Goal: Navigation & Orientation: Find specific page/section

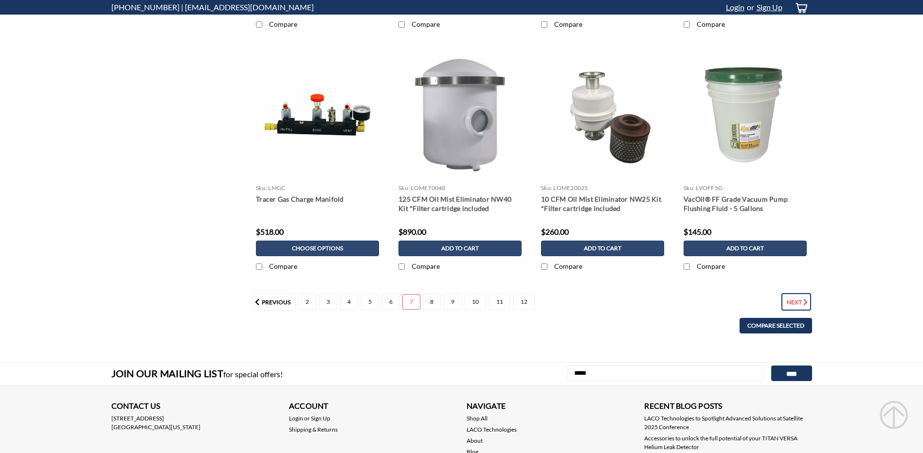
drag, startPoint x: 797, startPoint y: 304, endPoint x: 797, endPoint y: 298, distance: 6.3
click at [797, 303] on link "Next" at bounding box center [796, 302] width 30 height 18
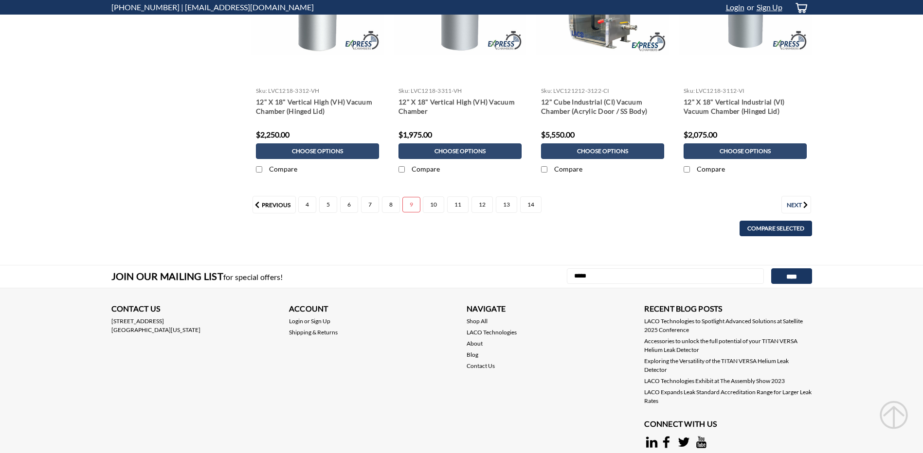
scroll to position [1314, 0]
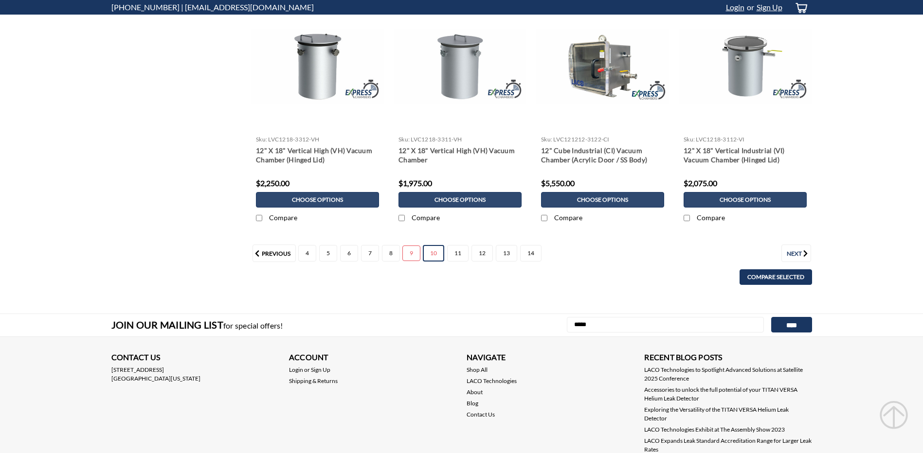
click at [433, 252] on link "10" at bounding box center [433, 253] width 21 height 17
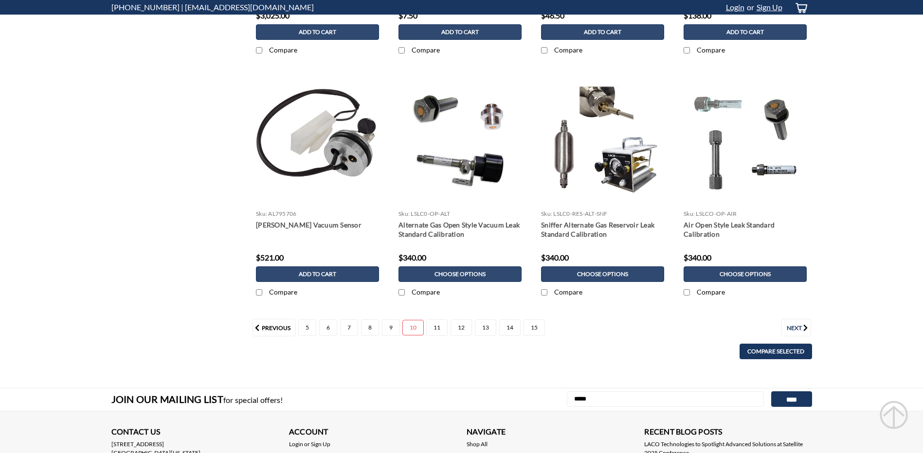
scroll to position [1265, 0]
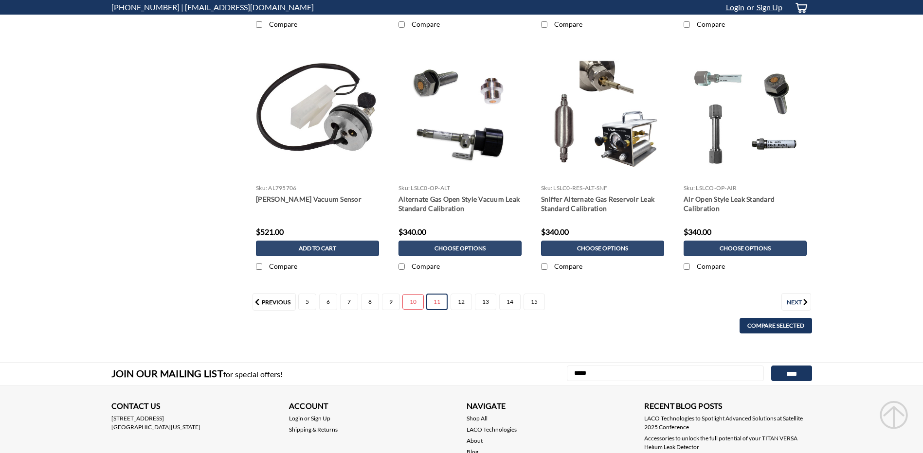
click at [436, 303] on link "11" at bounding box center [436, 302] width 21 height 17
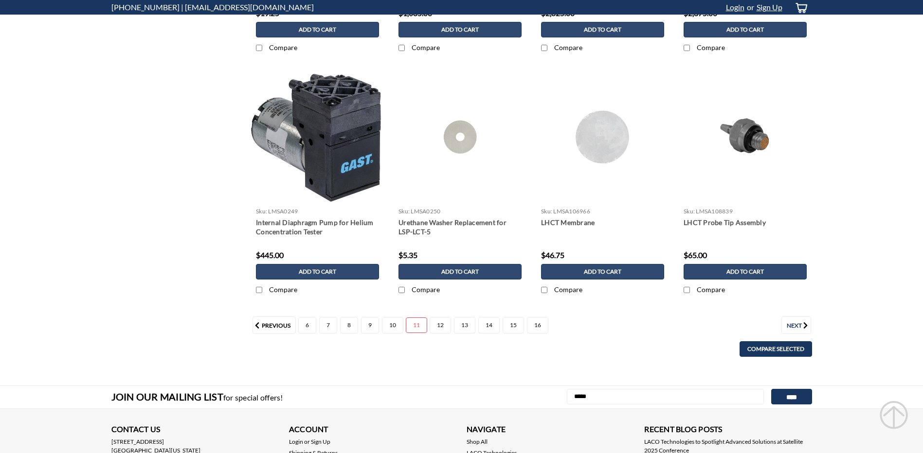
scroll to position [1265, 0]
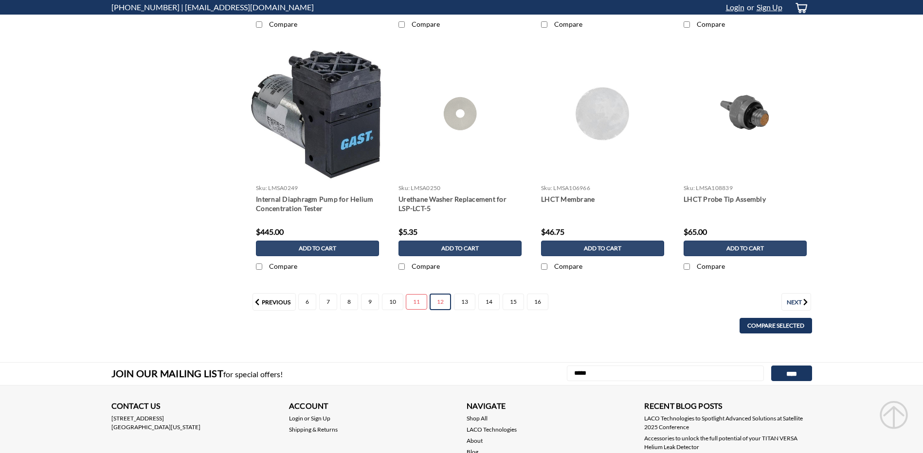
click at [442, 306] on link "12" at bounding box center [440, 302] width 21 height 17
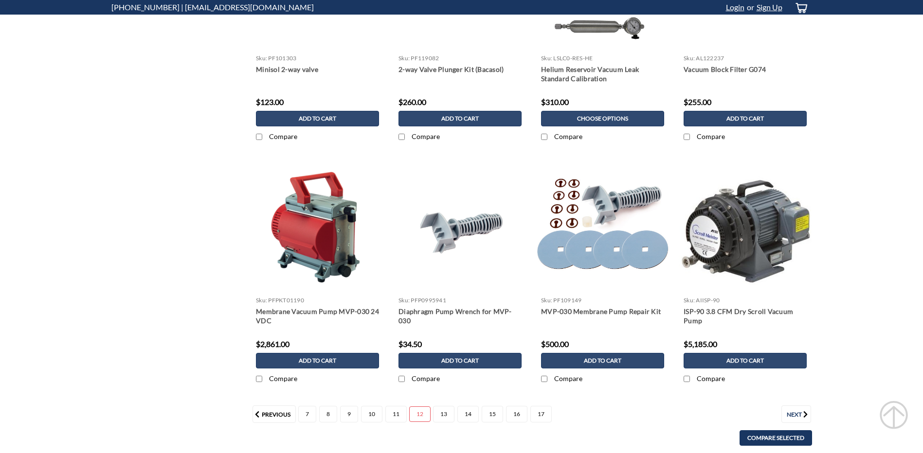
scroll to position [1216, 0]
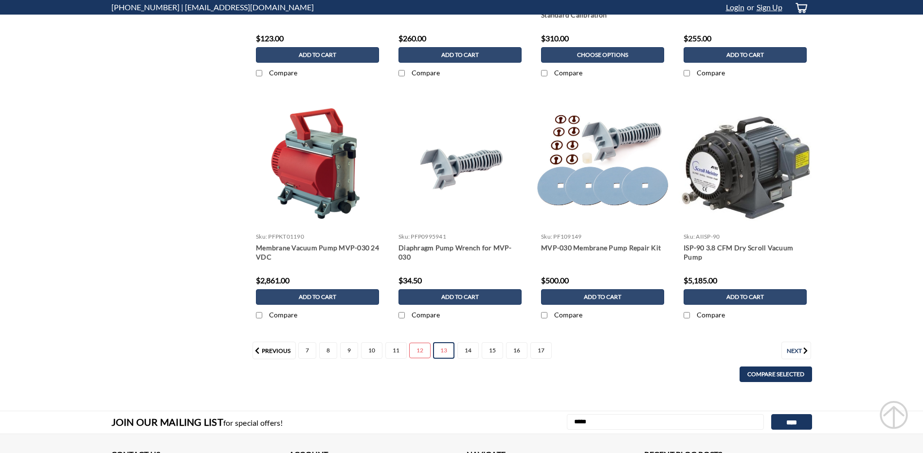
click at [441, 350] on link "13" at bounding box center [443, 350] width 21 height 17
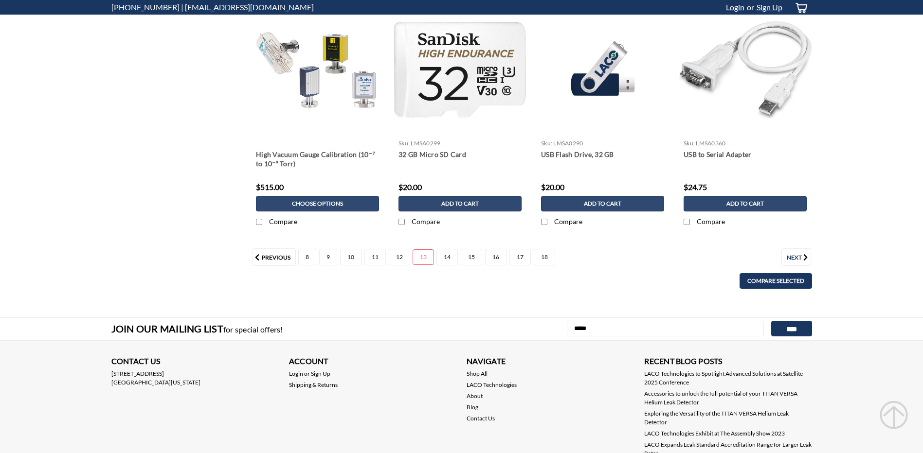
scroll to position [1314, 0]
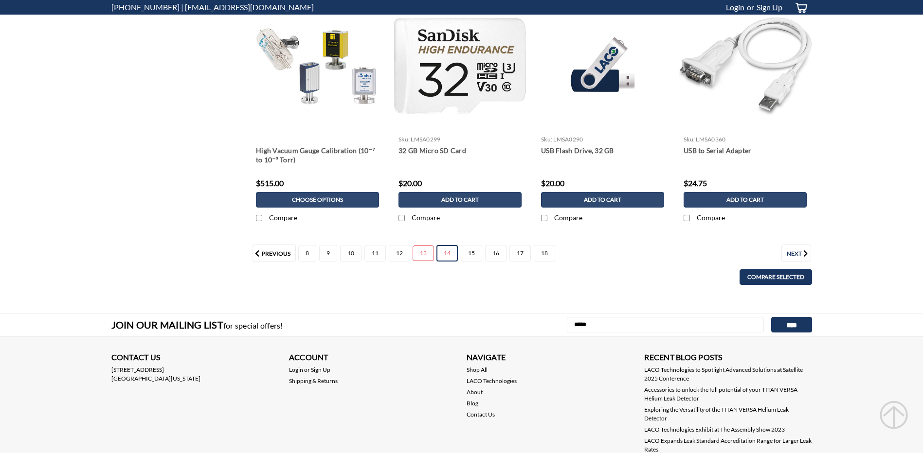
click at [449, 253] on link "14" at bounding box center [446, 253] width 21 height 17
